Goal: Information Seeking & Learning: Learn about a topic

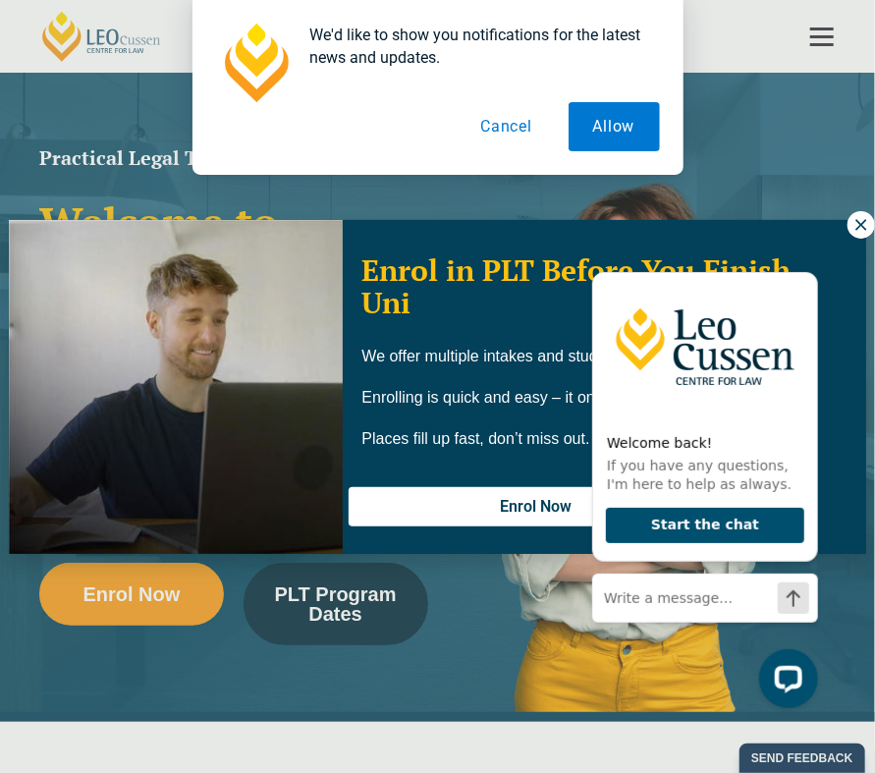
click at [526, 112] on button "Cancel" at bounding box center [506, 126] width 101 height 49
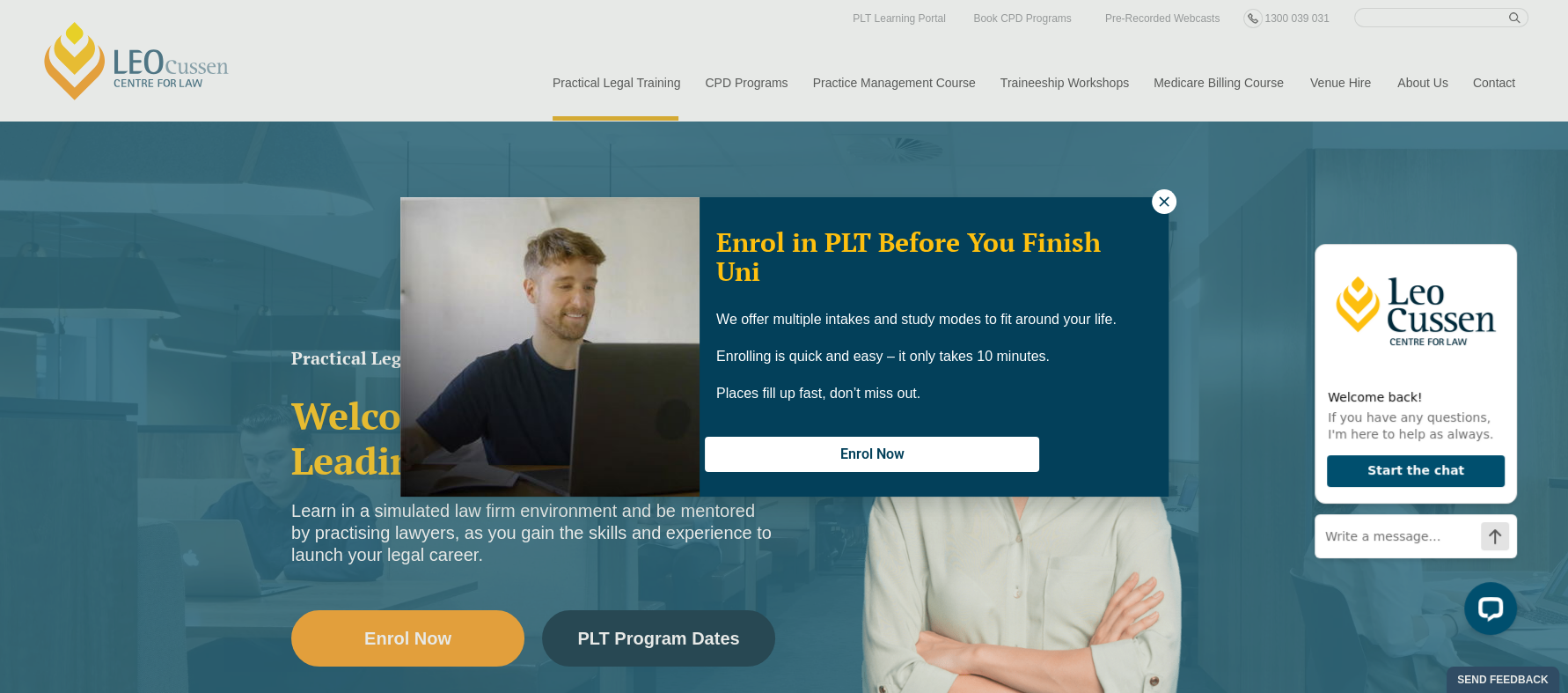
click at [766, 22] on div "Enrol in PLT Before You Finish Uni We offer multiple intakes and study modes to…" at bounding box center [784, 346] width 1568 height 693
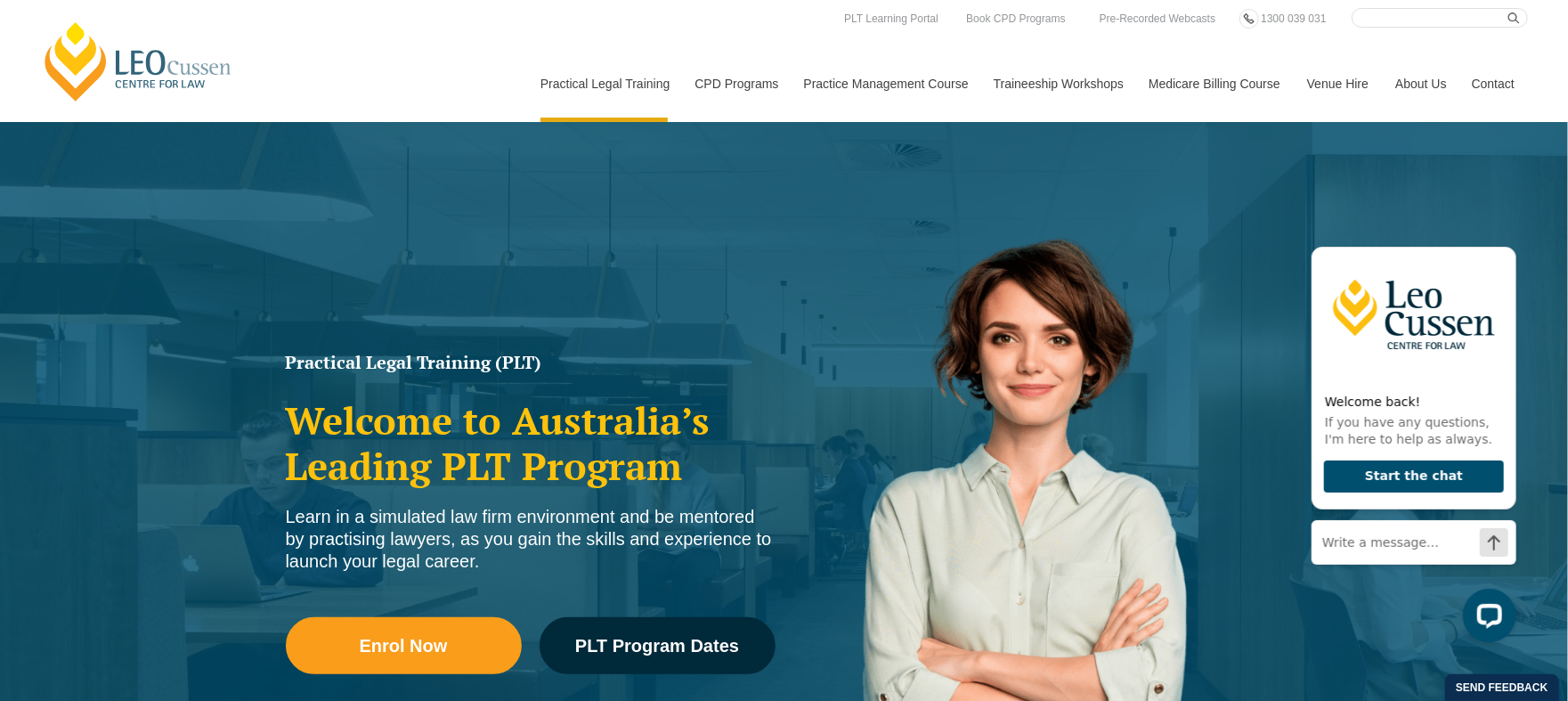
click at [774, 20] on input "Search here" at bounding box center [1439, 18] width 176 height 20
type input "placement"
click at [774, 8] on button "submit" at bounding box center [1518, 18] width 20 height 20
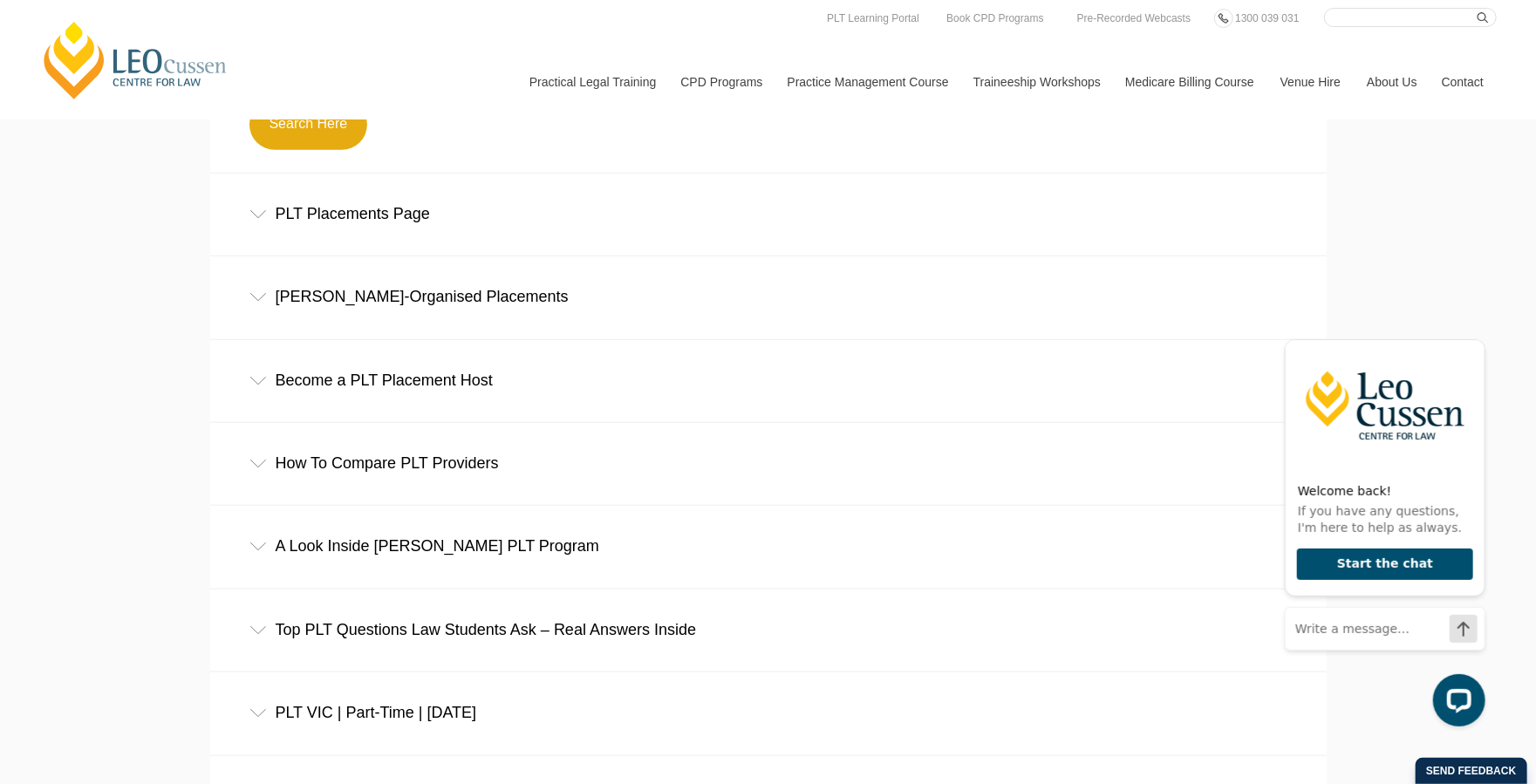
scroll to position [387, 0]
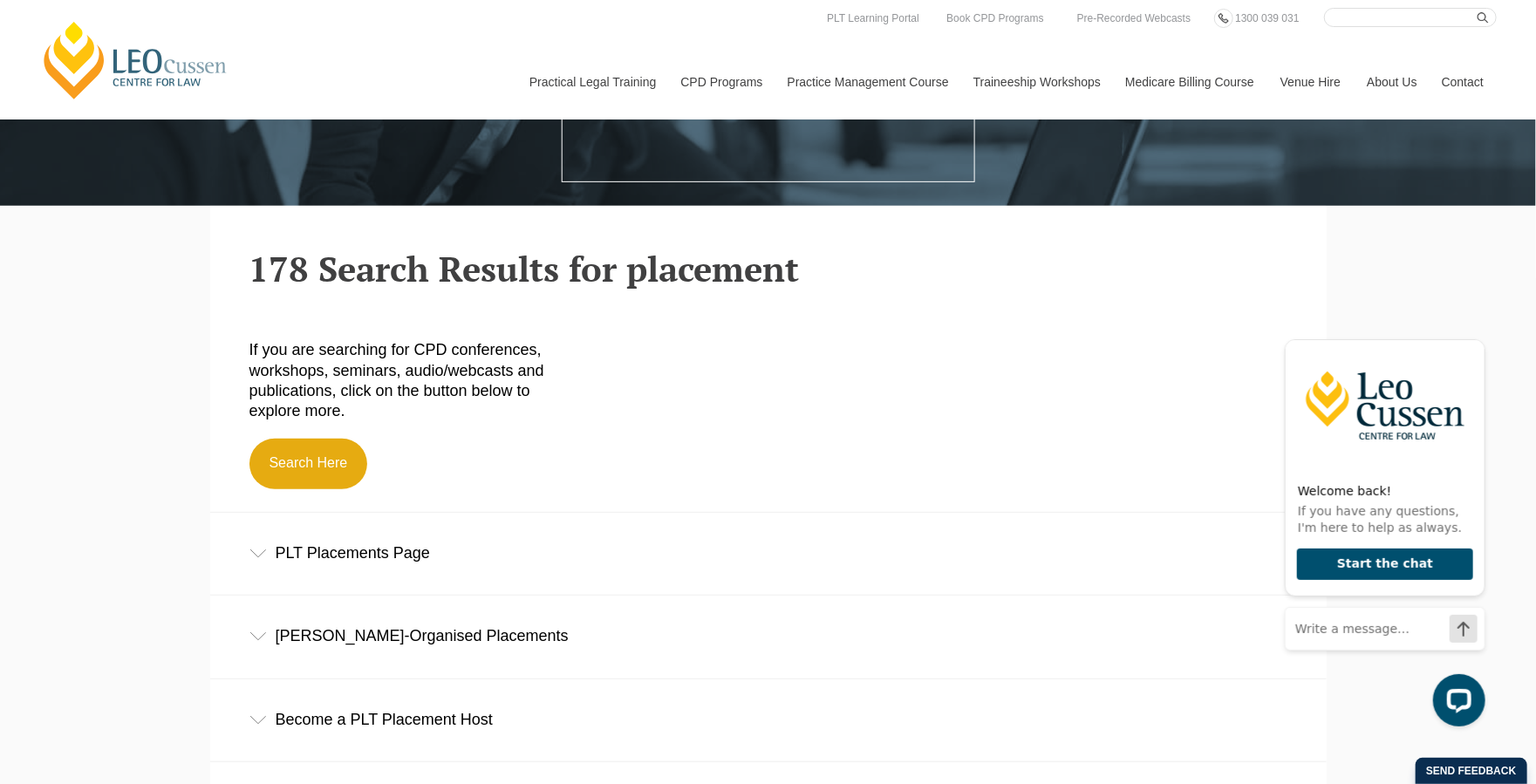
click at [259, 556] on icon at bounding box center [259, 553] width 18 height 9
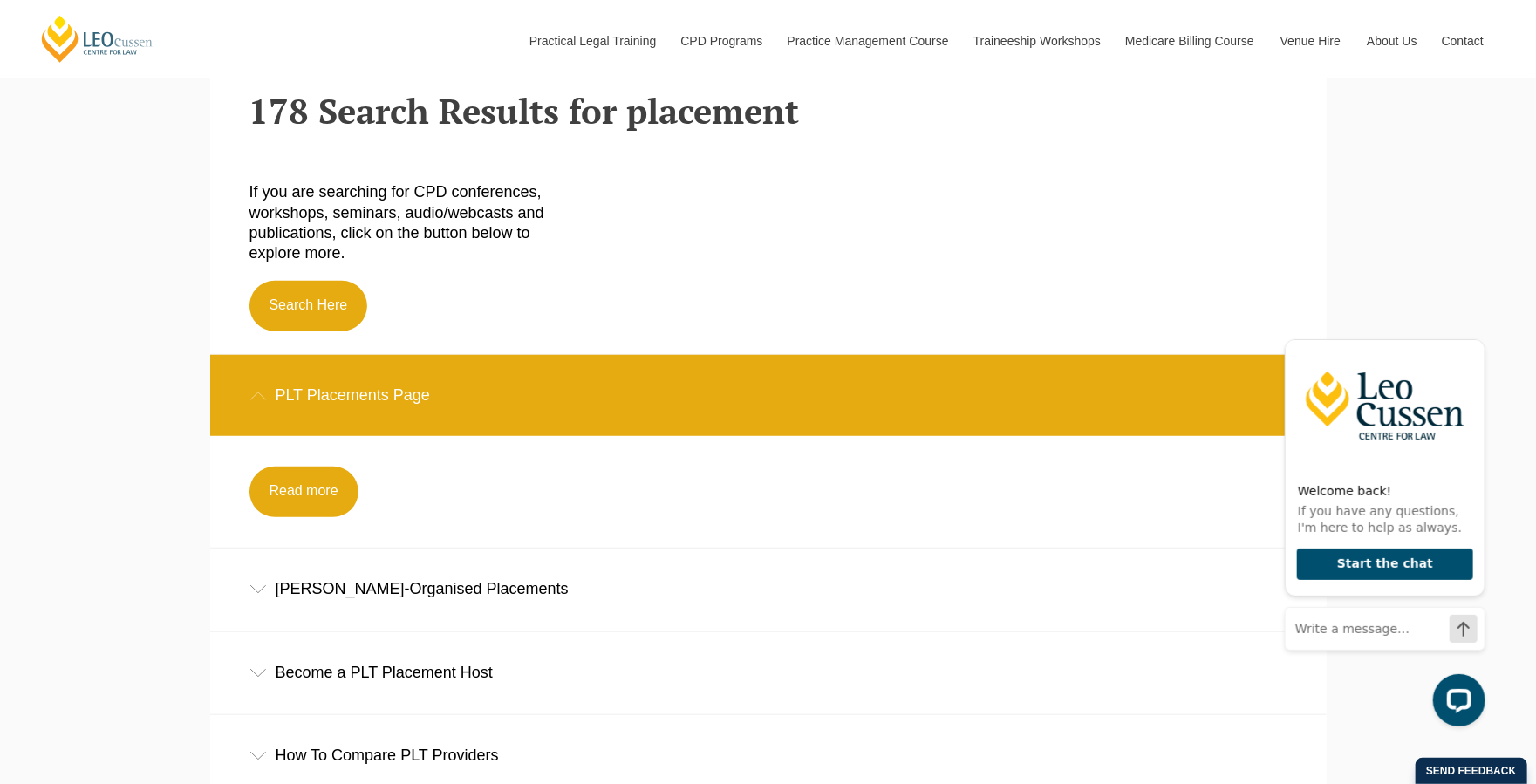
scroll to position [581, 0]
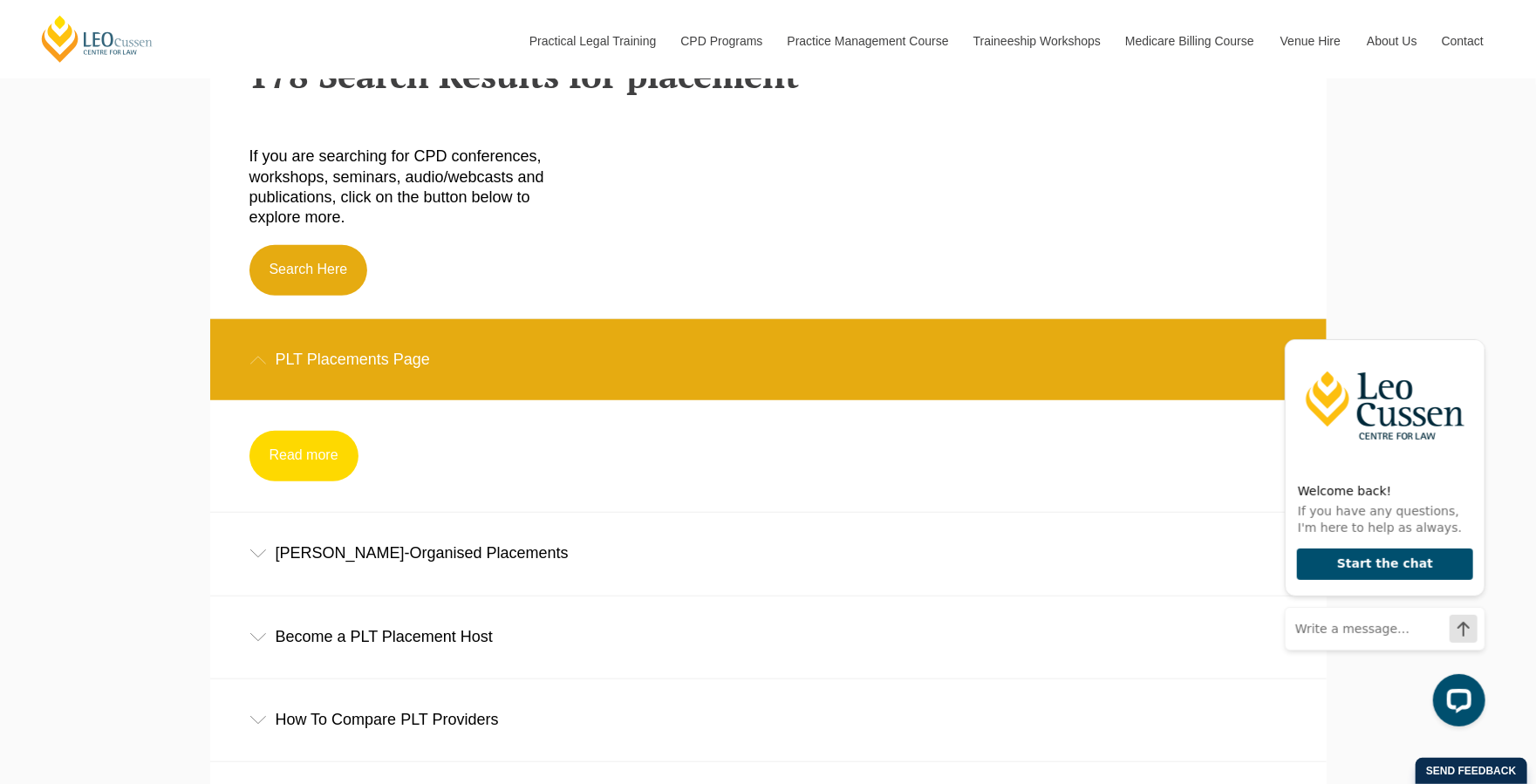
click at [316, 477] on link "Read more" at bounding box center [304, 455] width 109 height 51
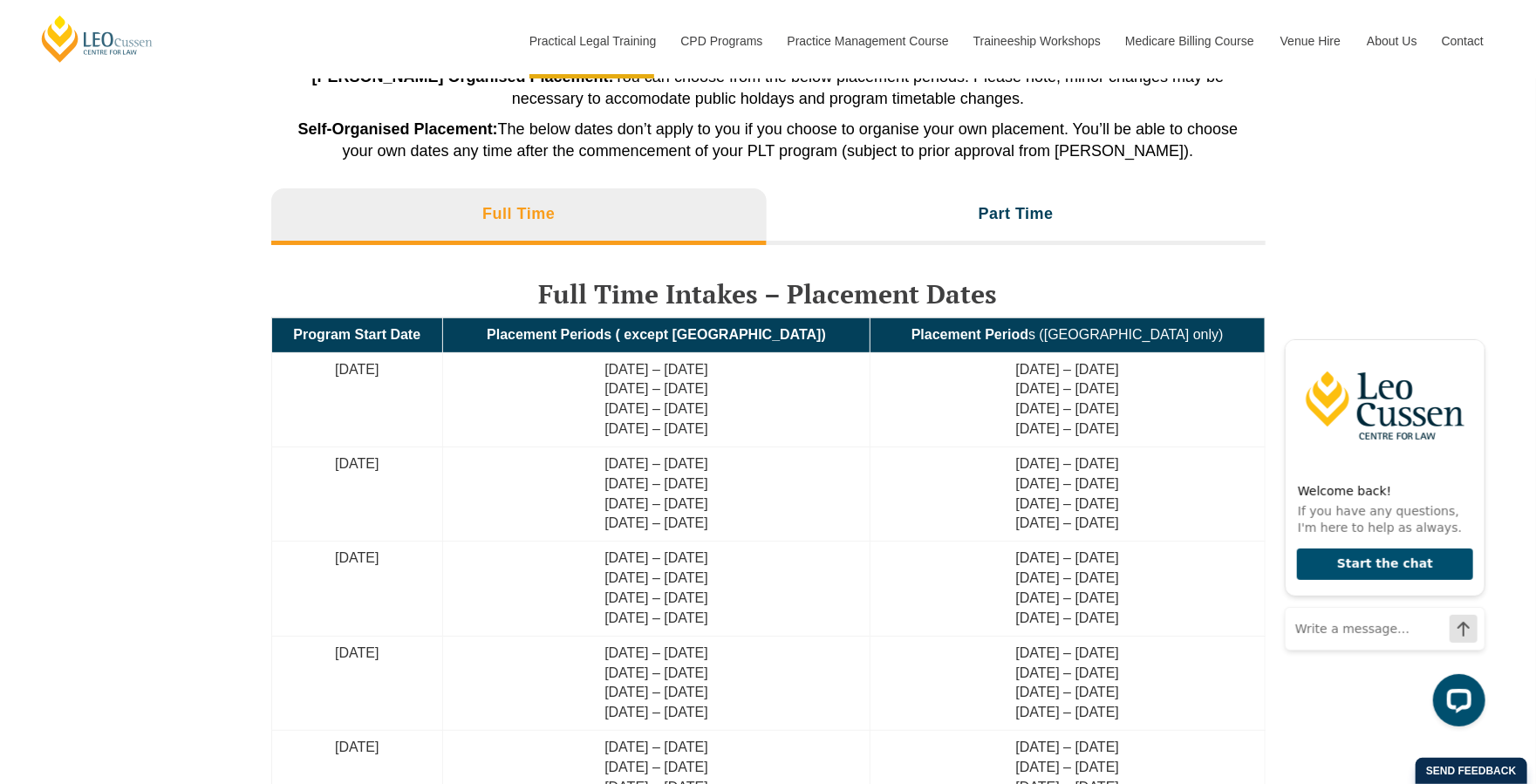
scroll to position [3874, 0]
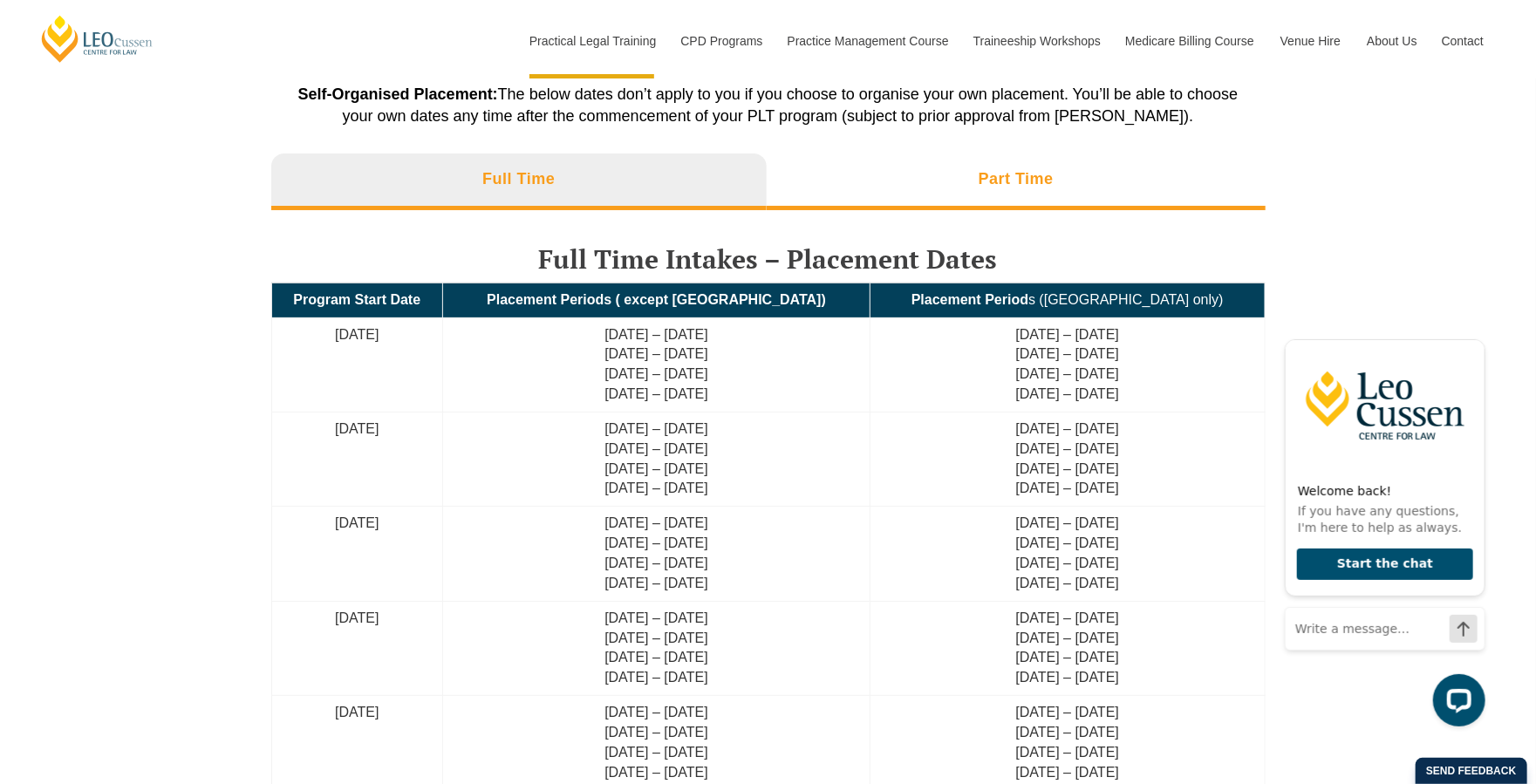
click at [921, 178] on li "Part Time" at bounding box center [1016, 181] width 499 height 56
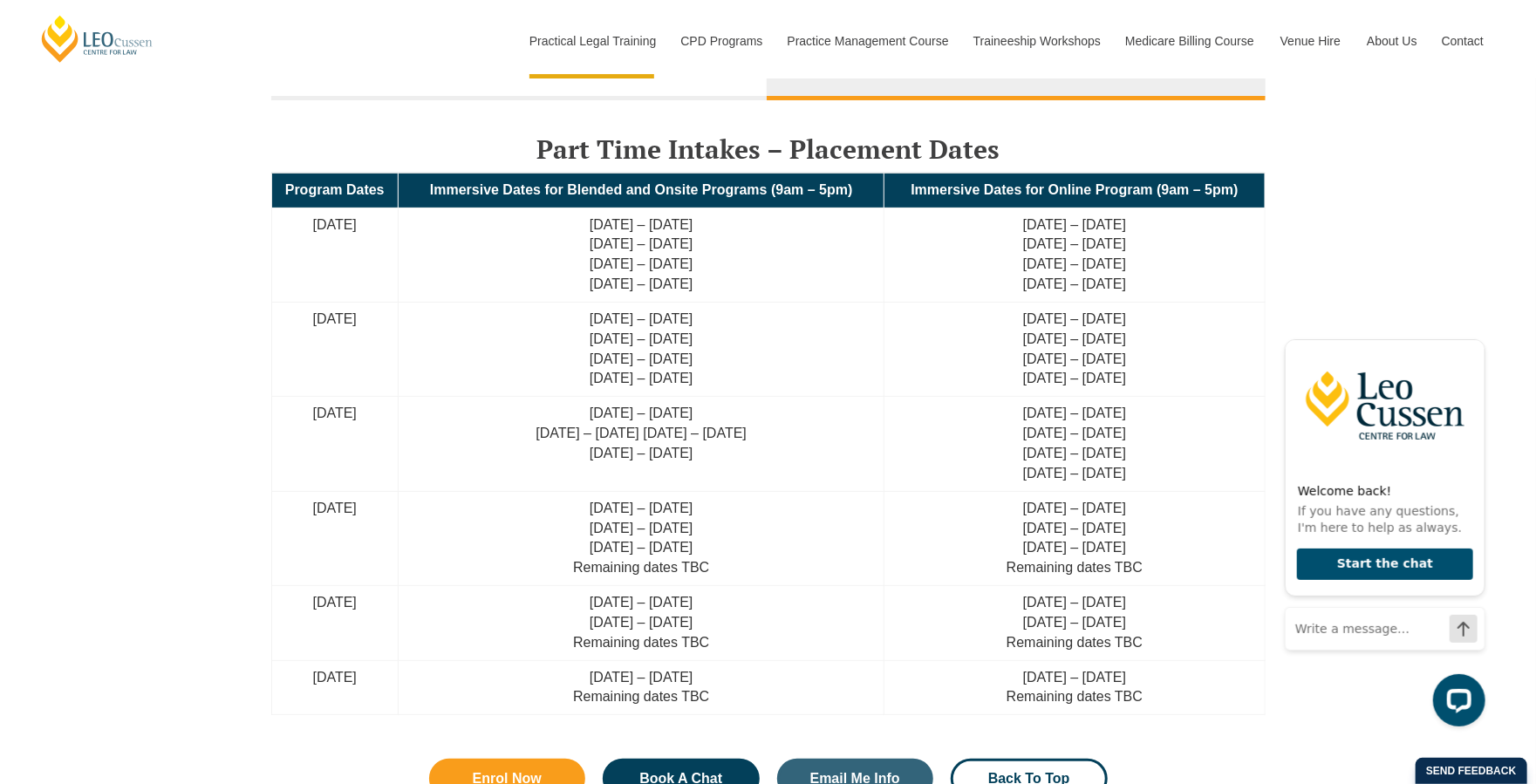
scroll to position [3680, 0]
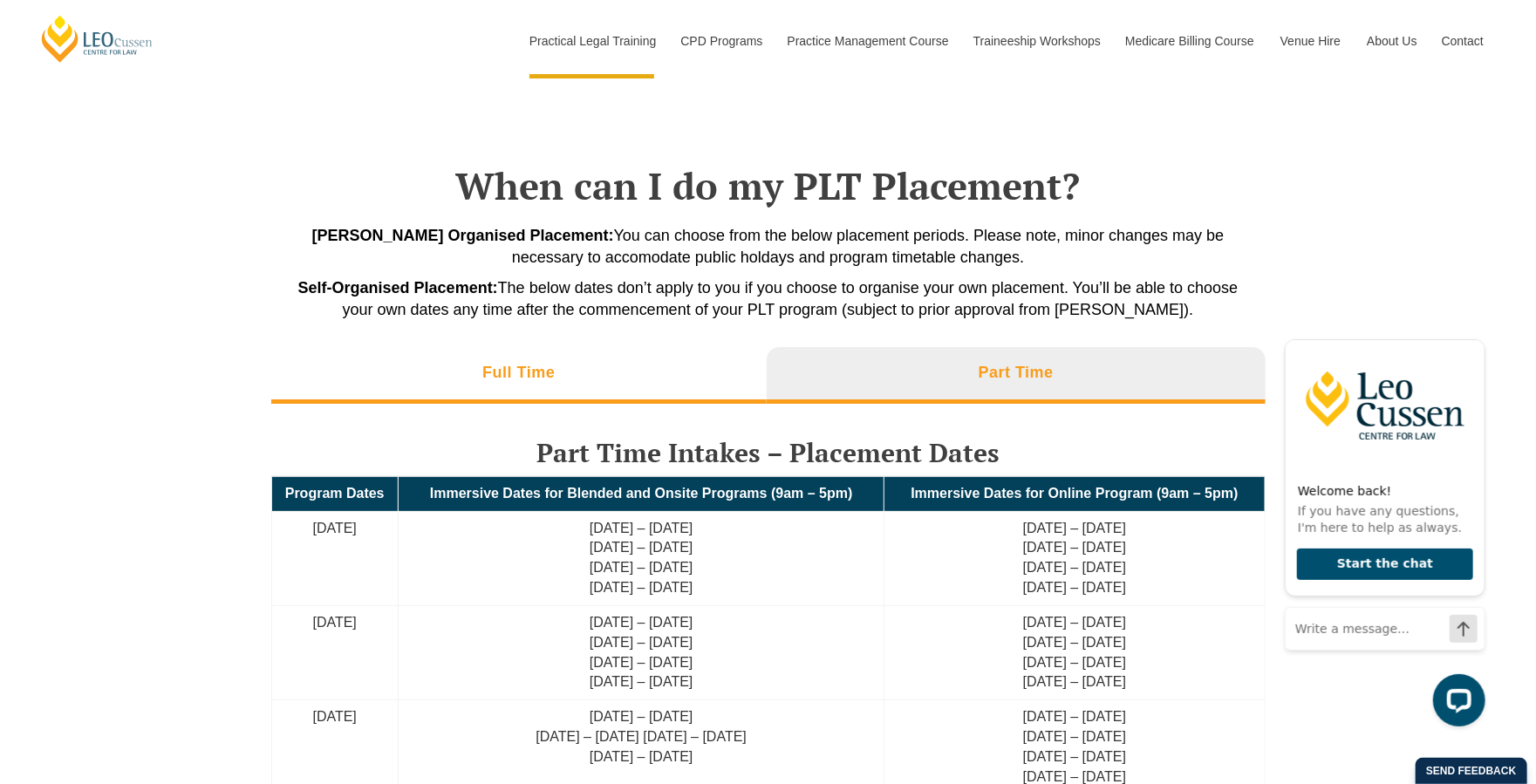
click at [358, 380] on li "Full Time" at bounding box center [519, 375] width 497 height 56
